Goal: Navigation & Orientation: Find specific page/section

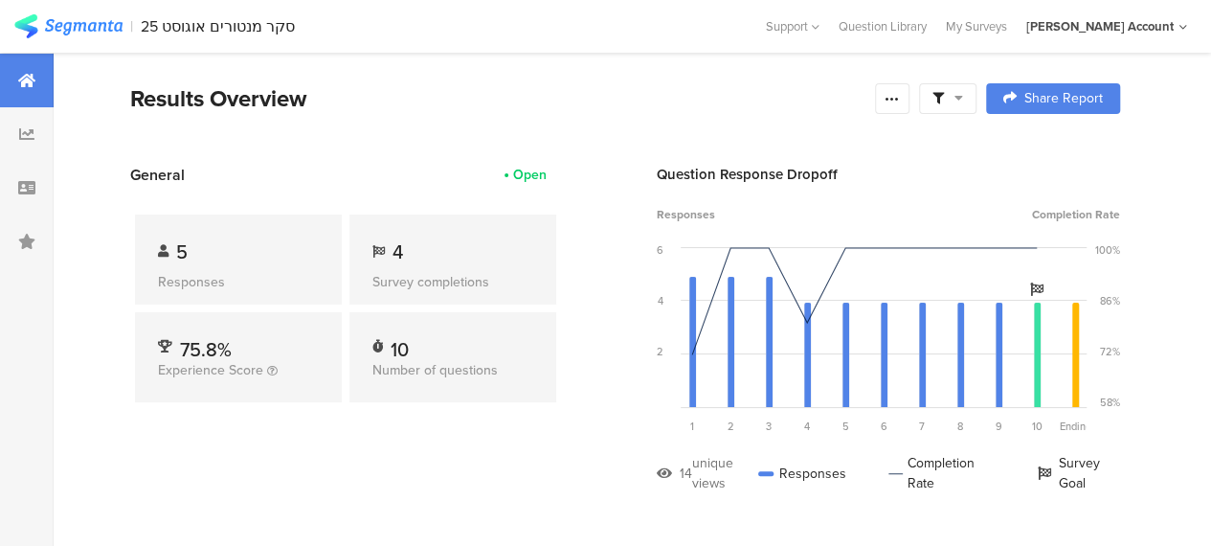
click at [664, 83] on div "Results Overview" at bounding box center [497, 98] width 735 height 34
click at [437, 112] on div "Results Overview" at bounding box center [497, 98] width 735 height 34
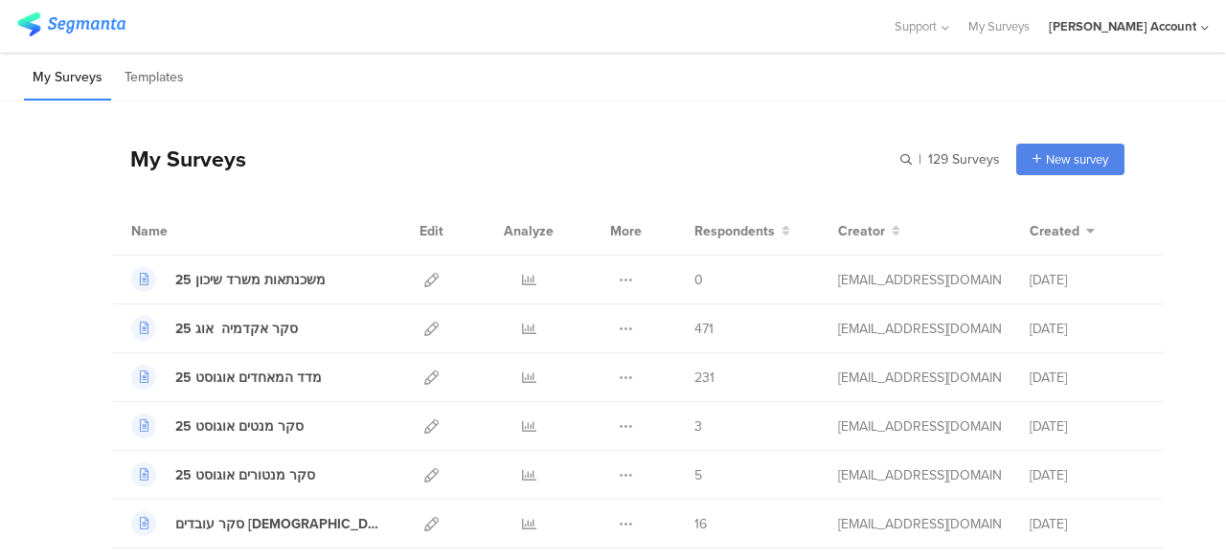
scroll to position [192, 0]
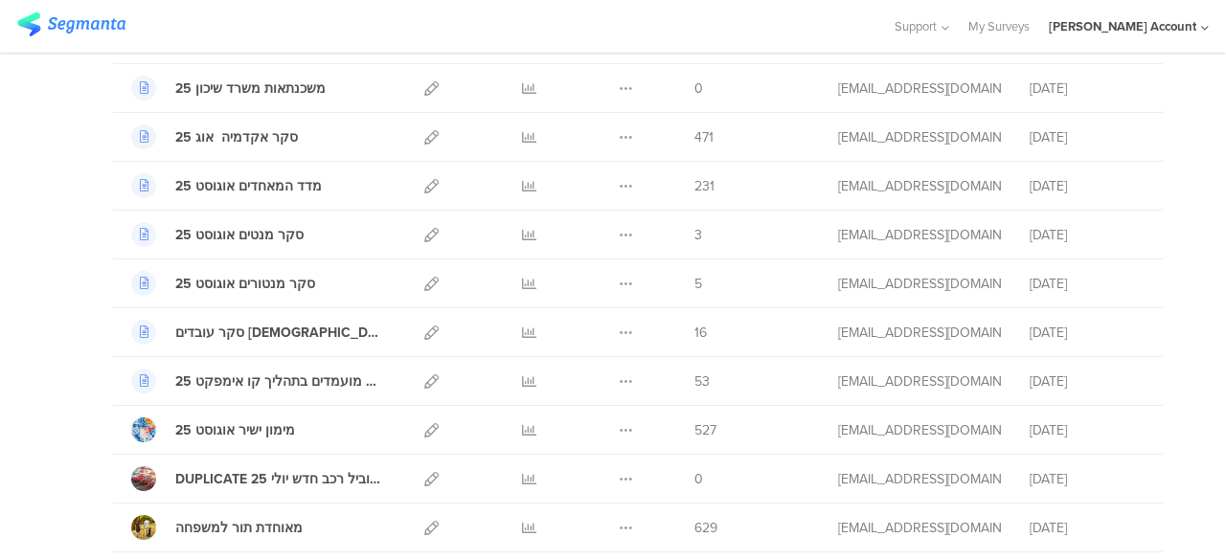
click at [87, 15] on img at bounding box center [71, 24] width 108 height 24
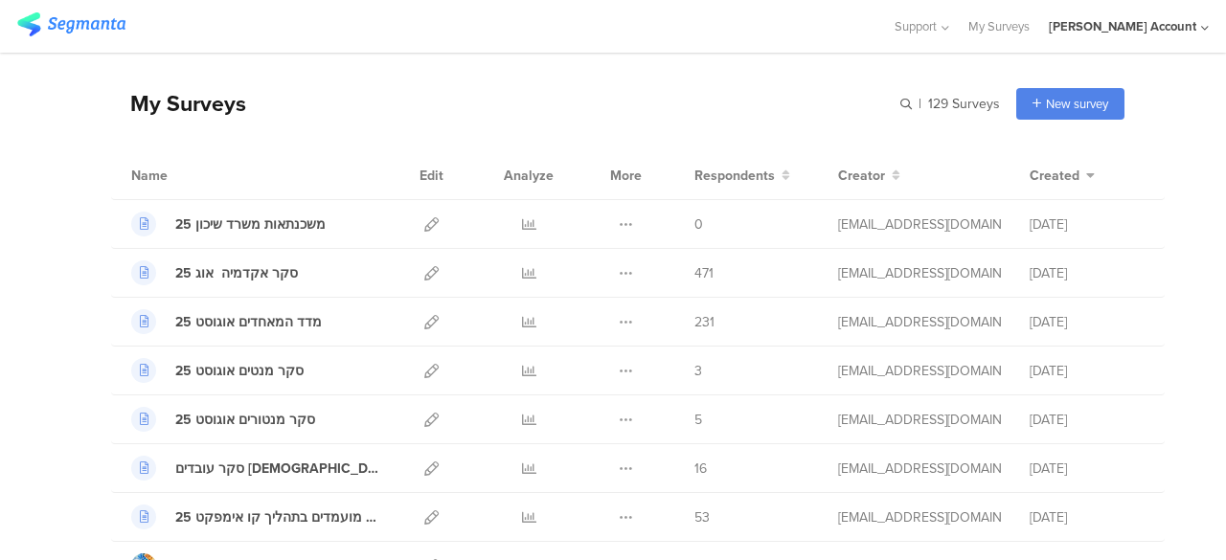
scroll to position [0, 0]
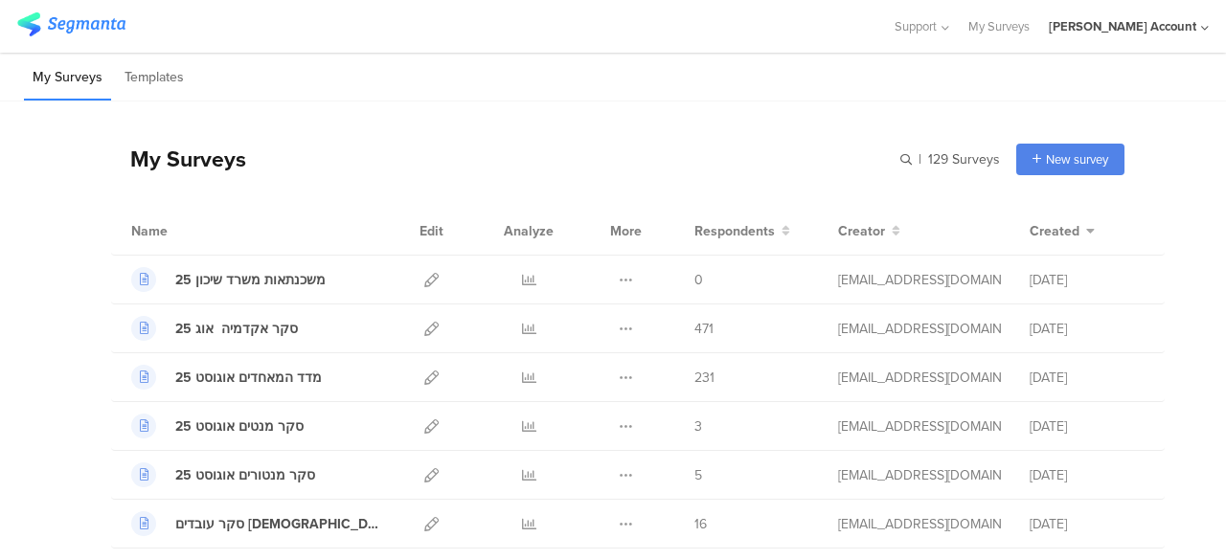
click at [714, 51] on sg-account-page "Support Help Center Live Chat My Surveys hisham Jubran Account ACCOUNTS hisham …" at bounding box center [613, 280] width 1226 height 560
